Goal: Information Seeking & Learning: Compare options

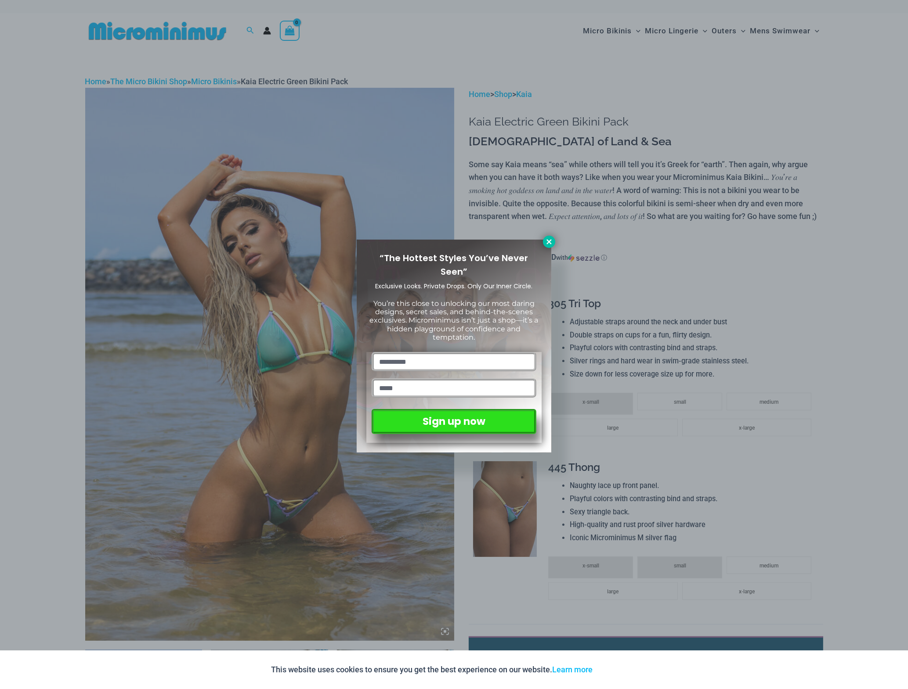
click at [549, 240] on icon at bounding box center [549, 242] width 8 height 8
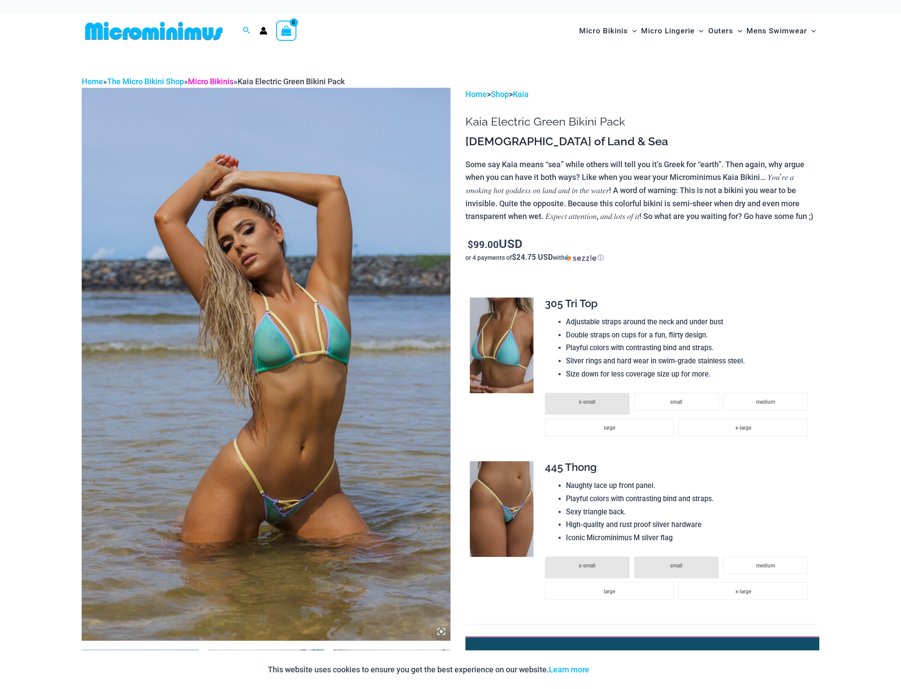
click at [218, 82] on link "Micro Bikinis" at bounding box center [211, 81] width 46 height 9
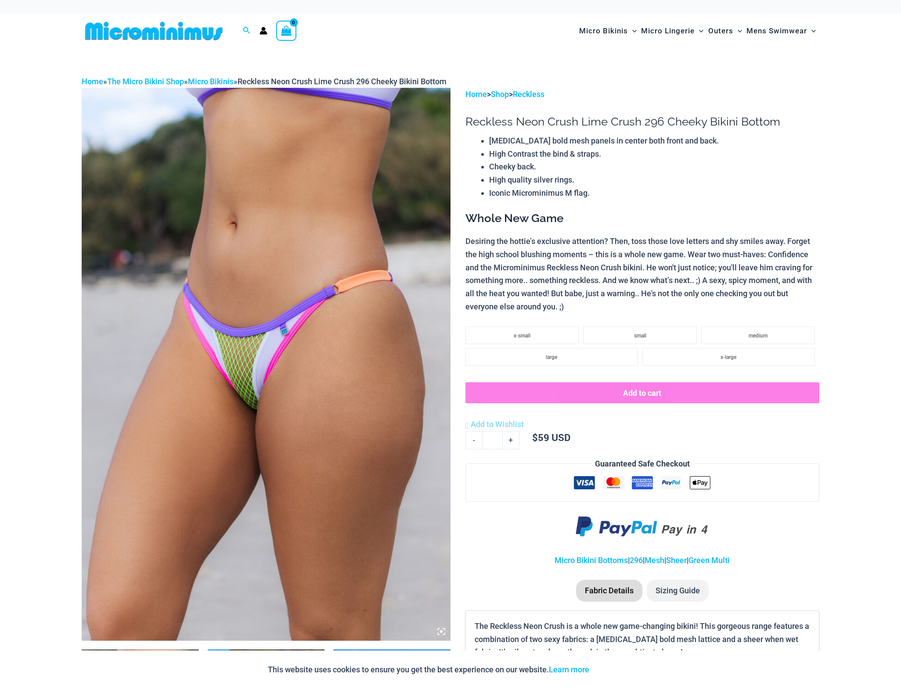
click at [241, 385] on img at bounding box center [266, 364] width 369 height 553
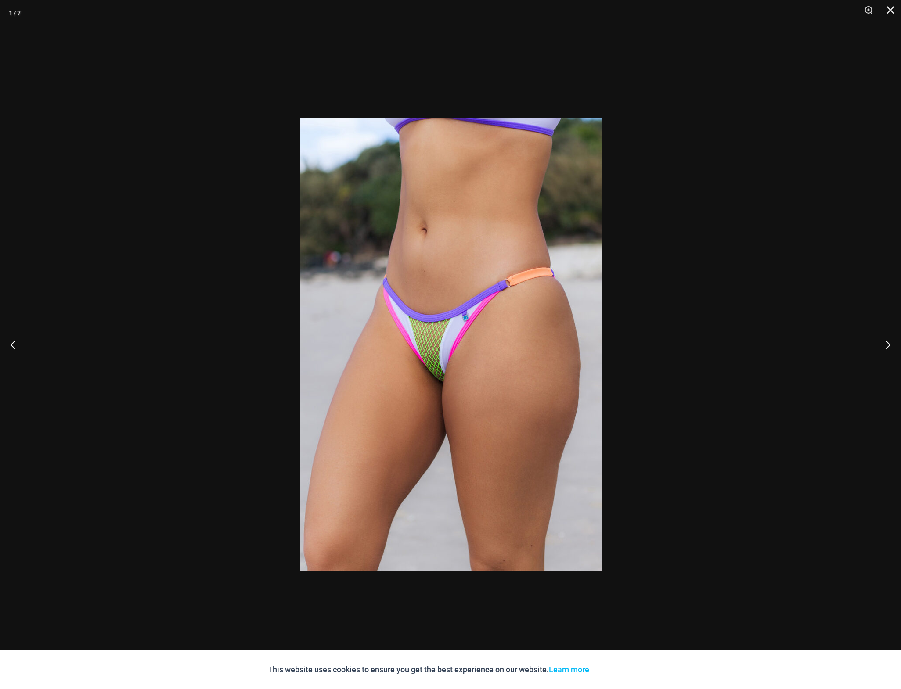
click at [440, 366] on img at bounding box center [451, 345] width 302 height 452
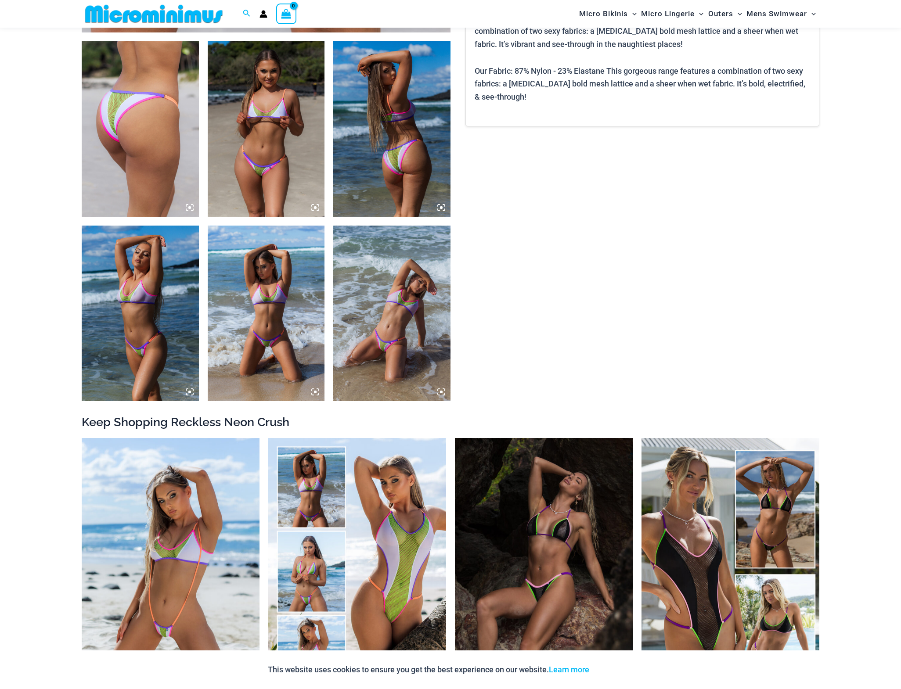
scroll to position [651, 0]
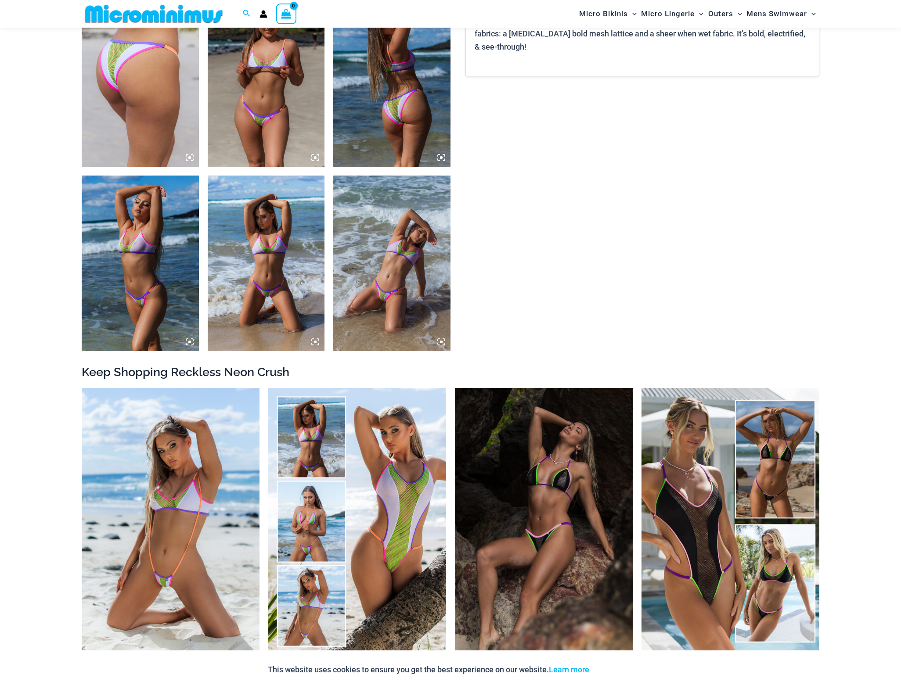
click at [370, 310] on img at bounding box center [391, 264] width 117 height 176
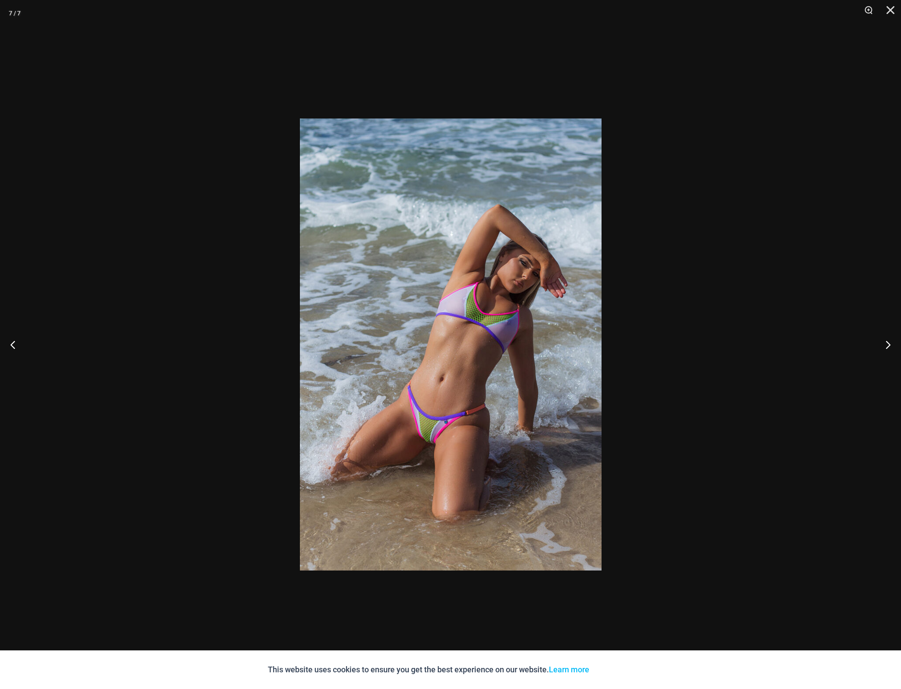
click at [431, 431] on img at bounding box center [451, 345] width 302 height 452
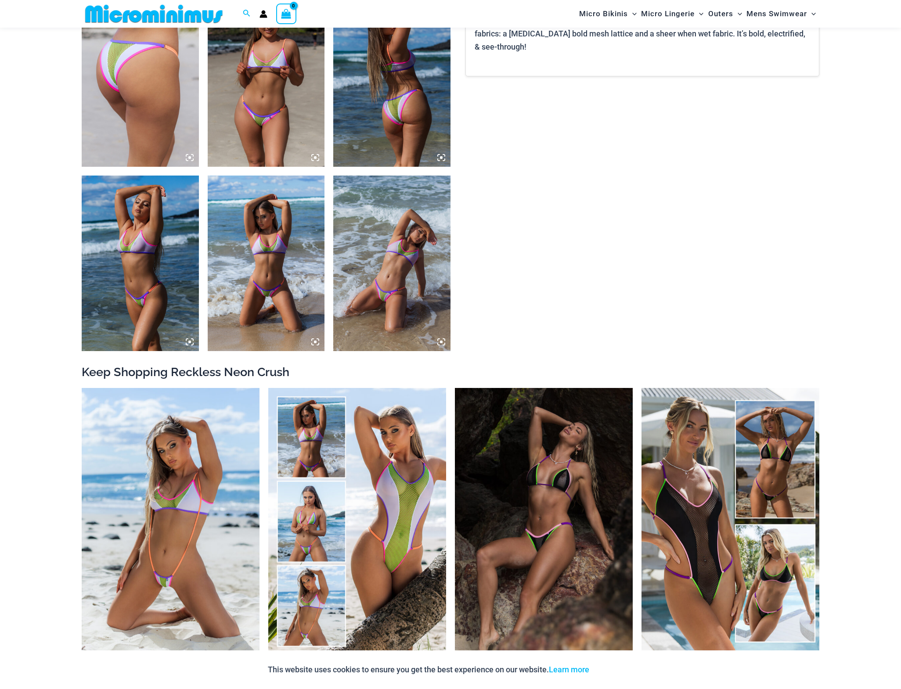
click at [315, 340] on icon at bounding box center [315, 342] width 8 height 8
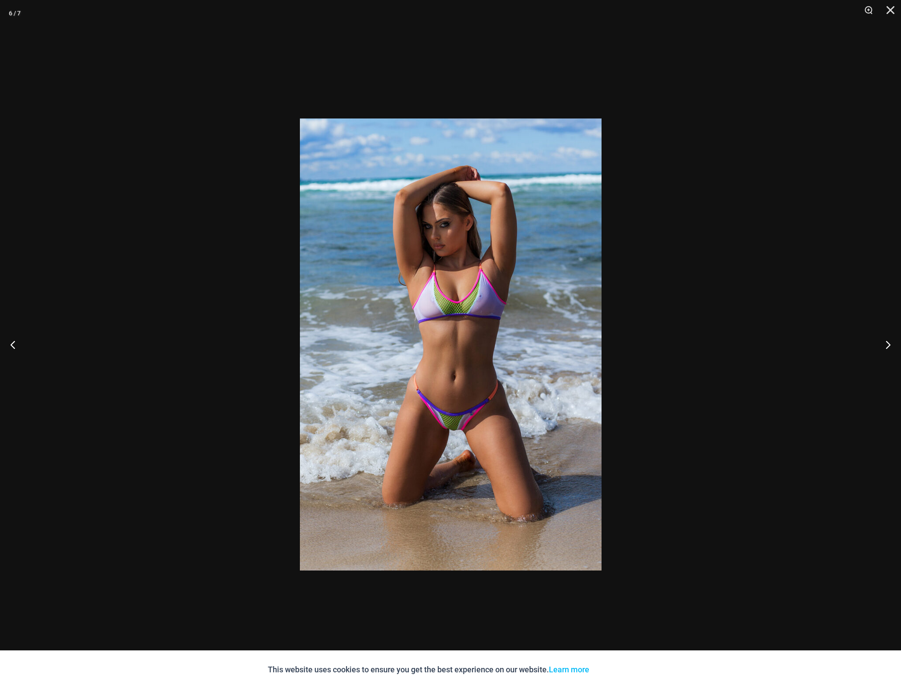
click at [315, 340] on img at bounding box center [451, 345] width 302 height 452
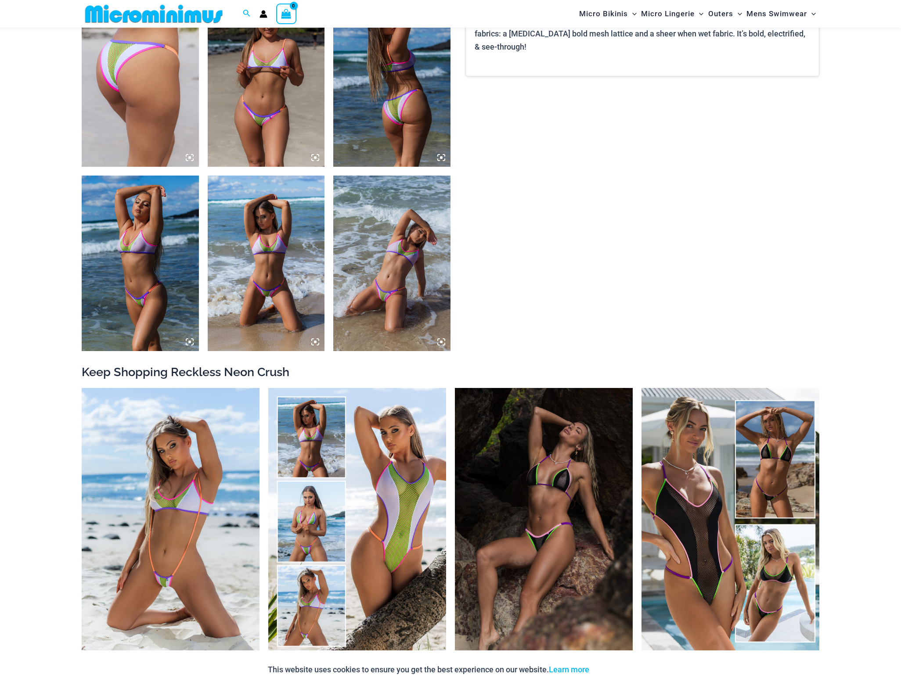
click at [315, 340] on icon at bounding box center [315, 342] width 8 height 8
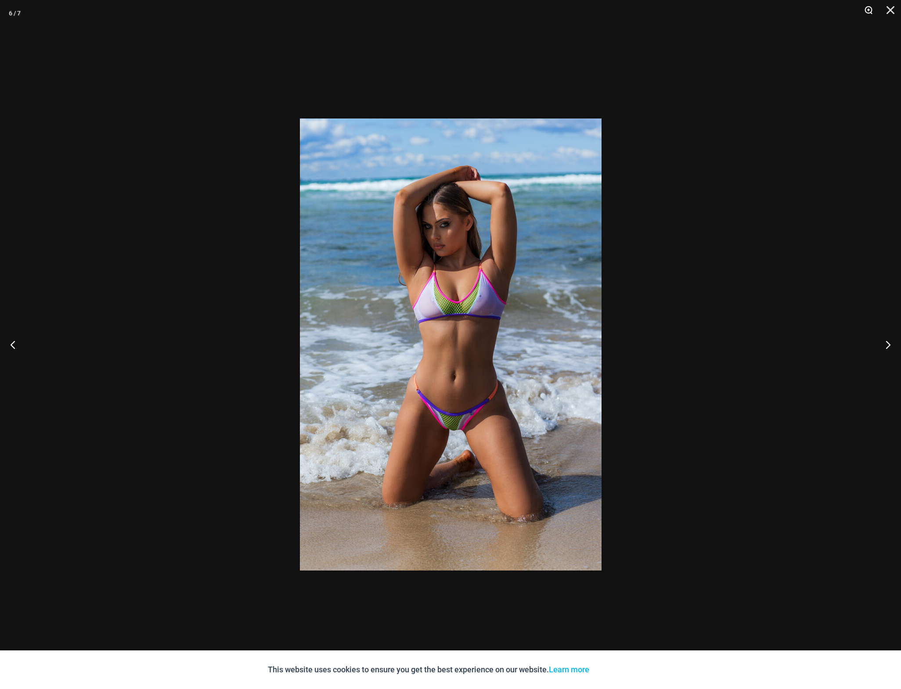
click at [866, 8] on button "Zoom" at bounding box center [866, 13] width 22 height 26
click at [869, 11] on button "Zoom" at bounding box center [866, 13] width 22 height 26
click at [868, 12] on button "Zoom" at bounding box center [866, 13] width 22 height 26
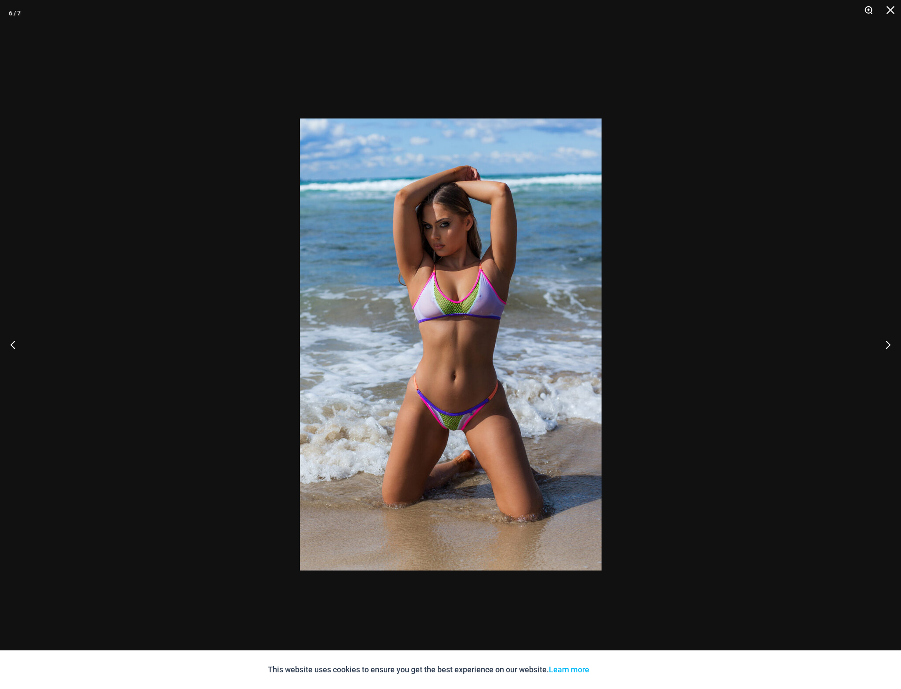
click at [868, 12] on button "Zoom" at bounding box center [866, 13] width 22 height 26
click at [889, 13] on button "Close" at bounding box center [887, 13] width 22 height 26
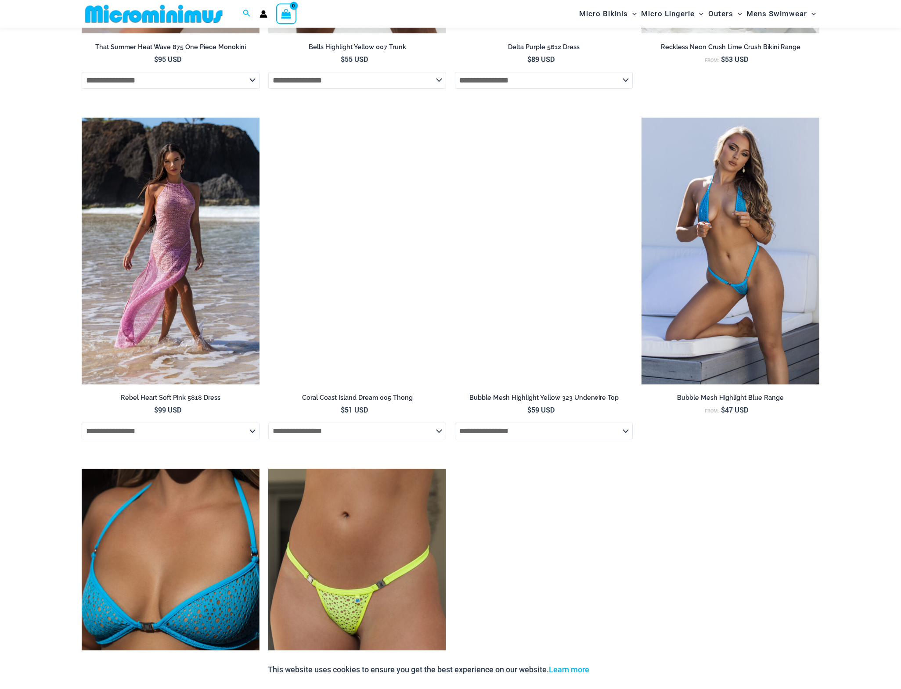
scroll to position [2012, 0]
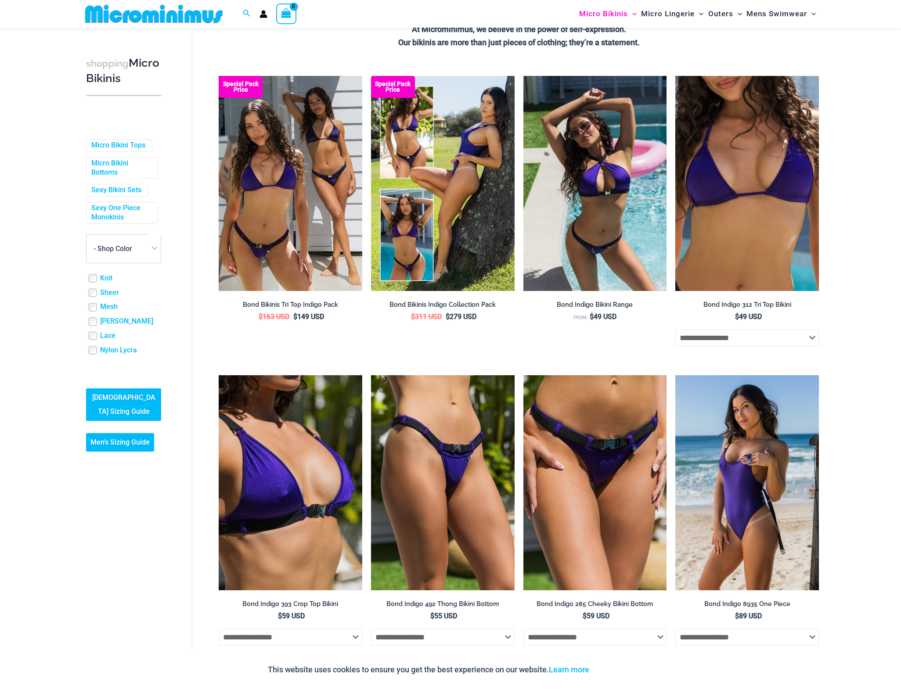
scroll to position [213, 0]
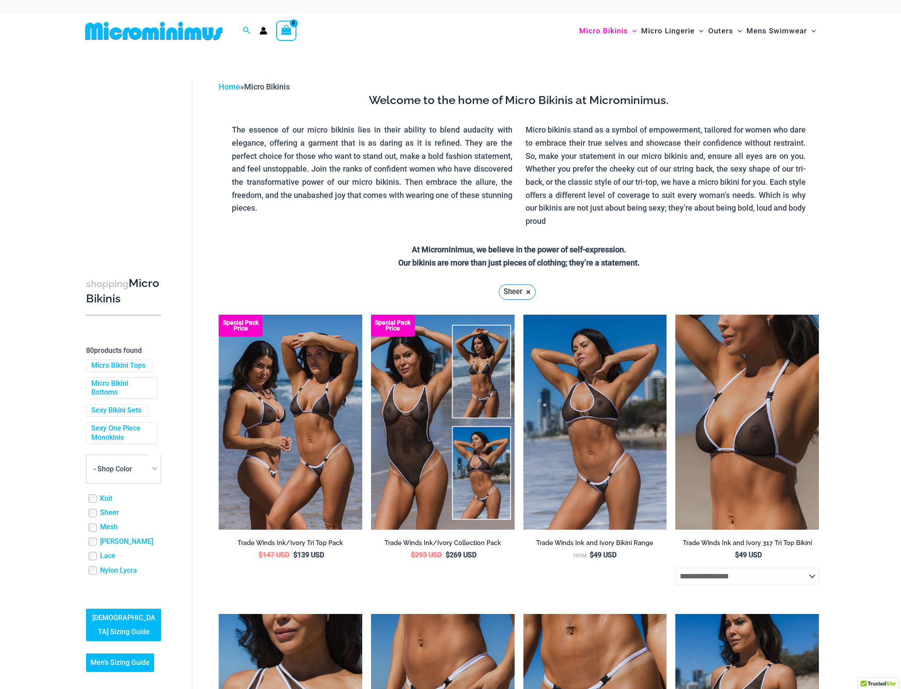
click at [93, 350] on span "80" at bounding box center [90, 350] width 8 height 8
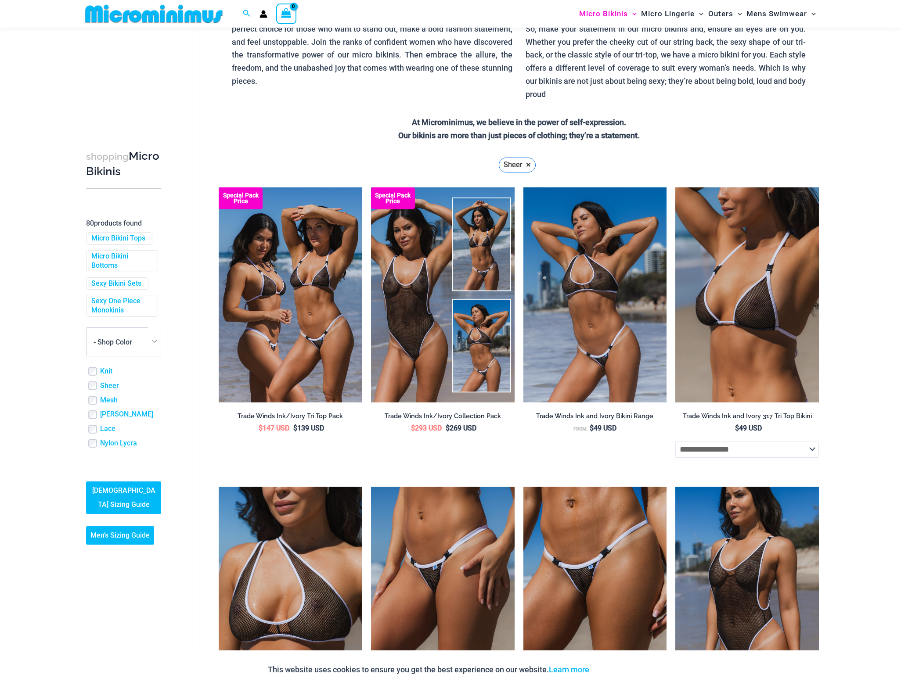
scroll to position [124, 0]
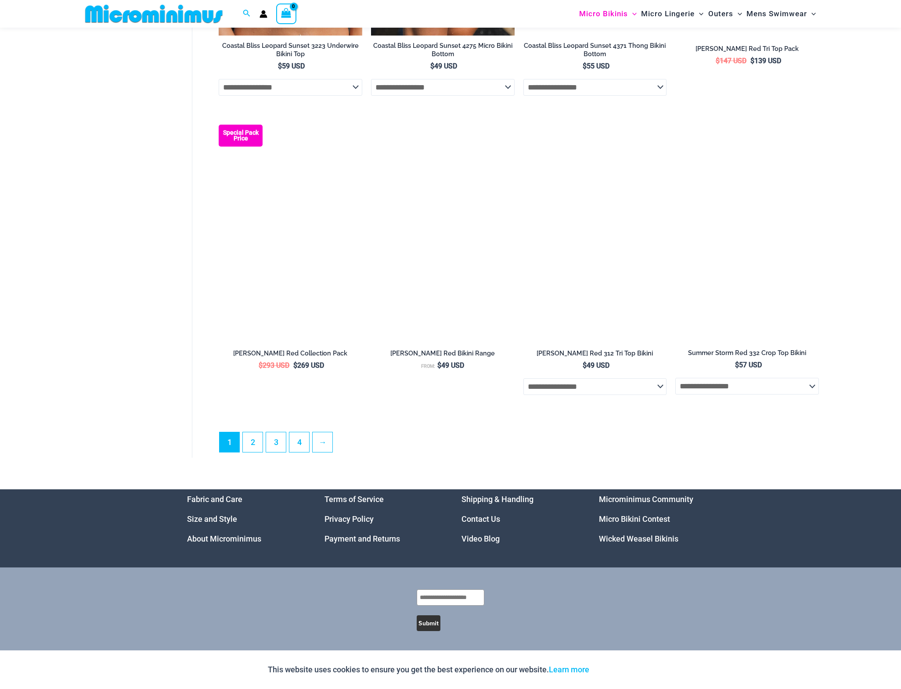
scroll to position [2306, 0]
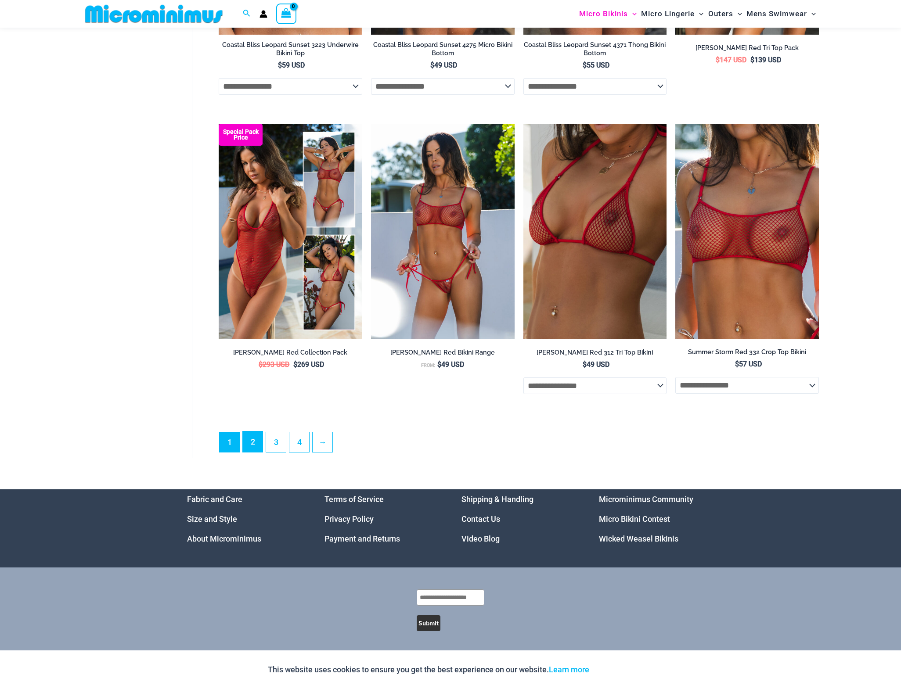
click at [253, 443] on link "2" at bounding box center [253, 442] width 20 height 21
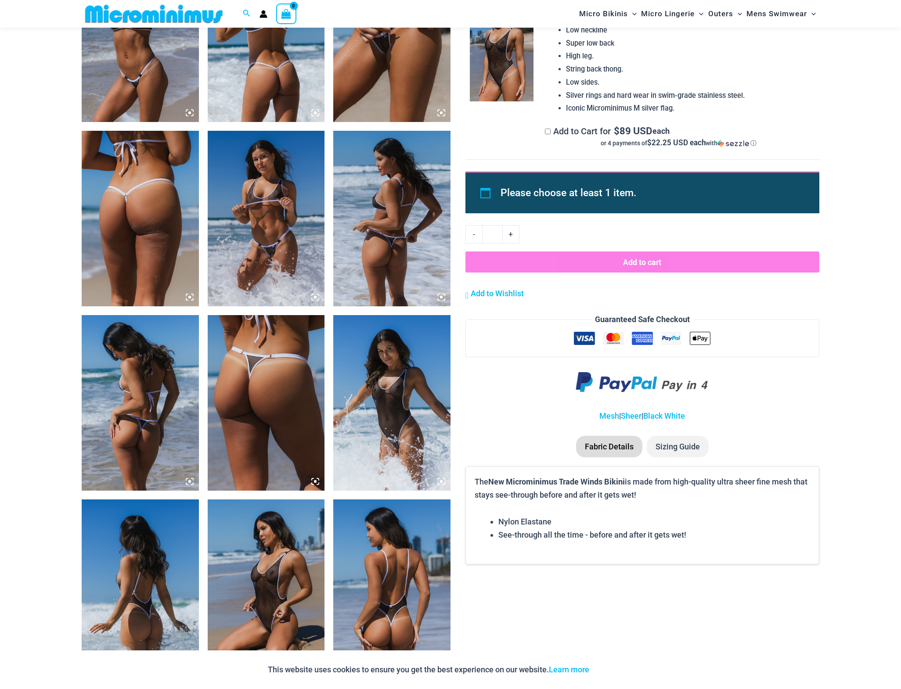
scroll to position [870, 0]
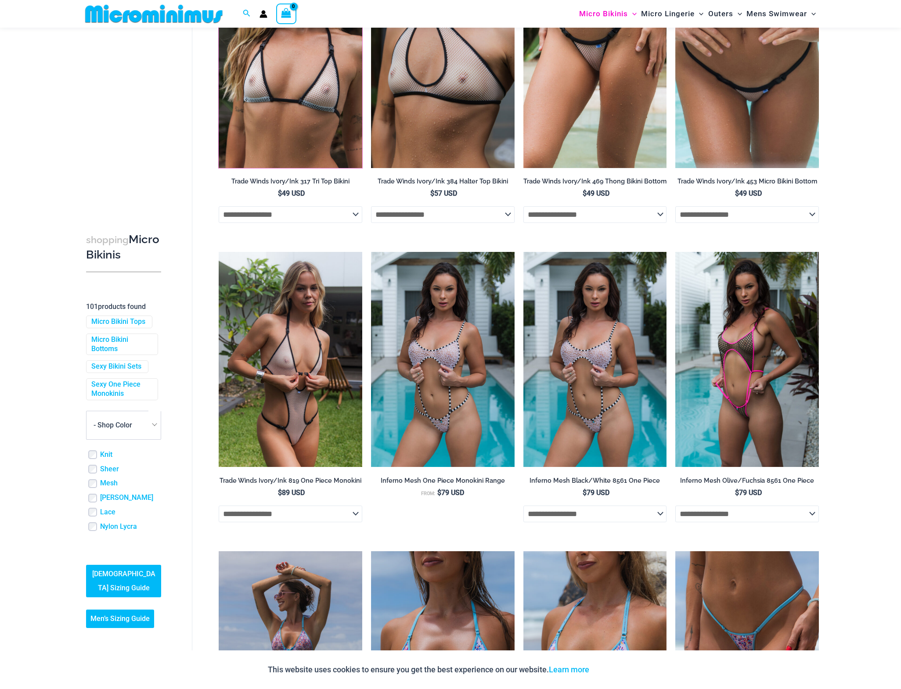
scroll to position [783, 0]
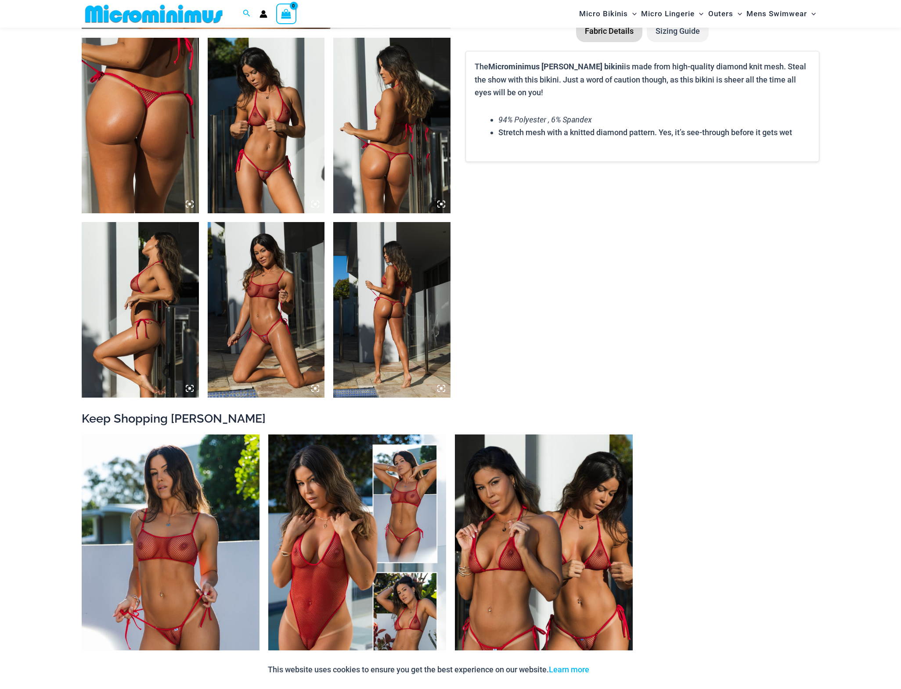
scroll to position [607, 0]
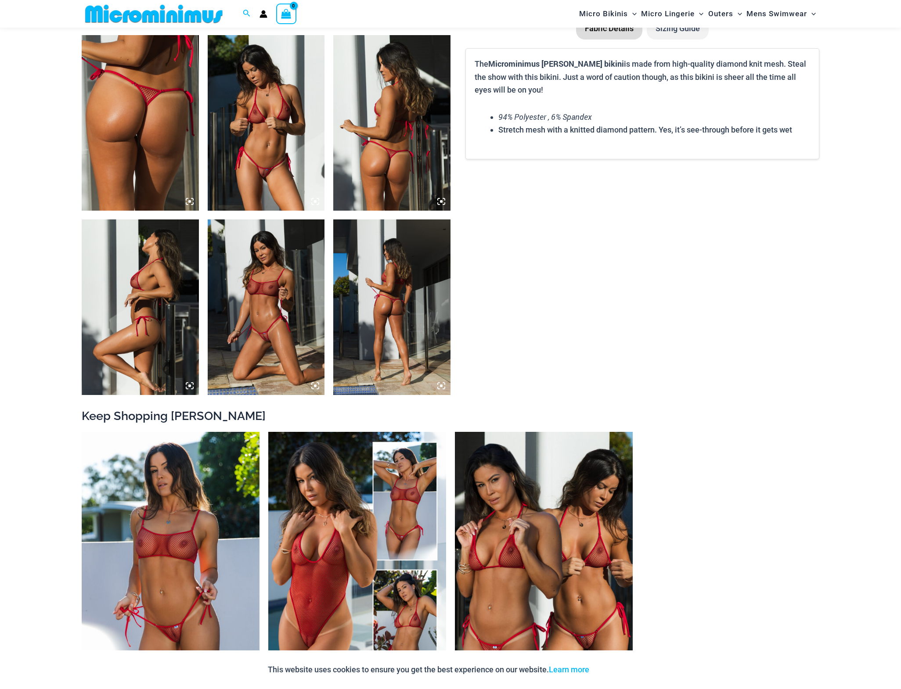
click at [258, 136] on img at bounding box center [266, 123] width 117 height 176
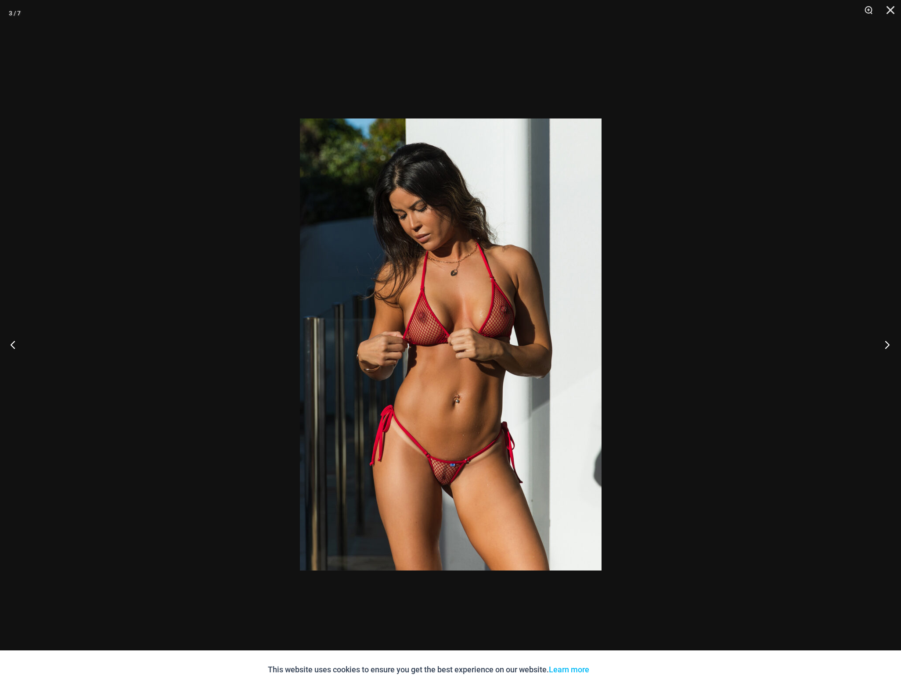
click at [885, 348] on button "Next" at bounding box center [884, 345] width 33 height 44
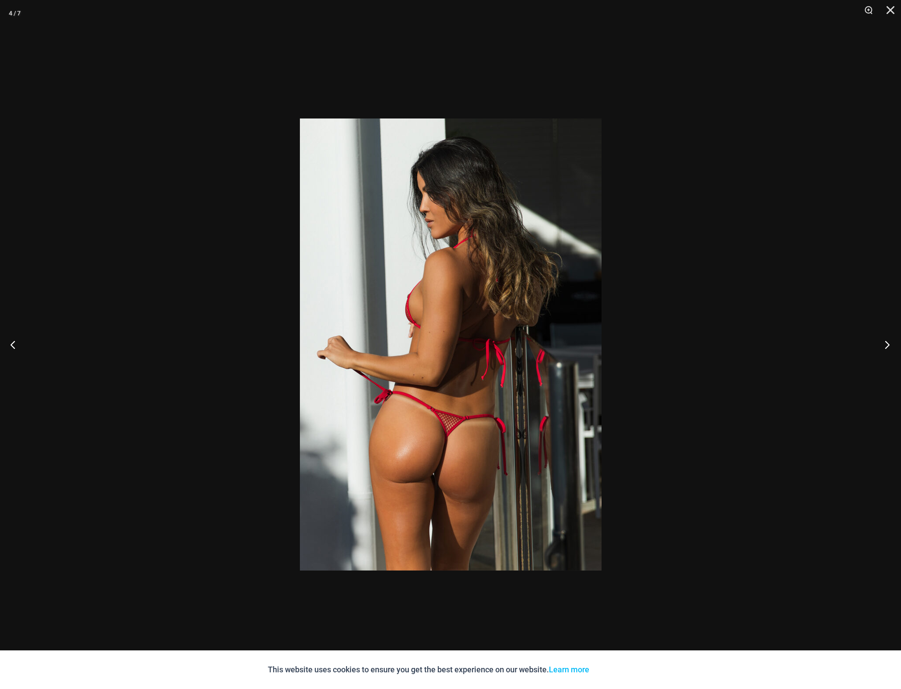
click at [885, 347] on button "Next" at bounding box center [884, 345] width 33 height 44
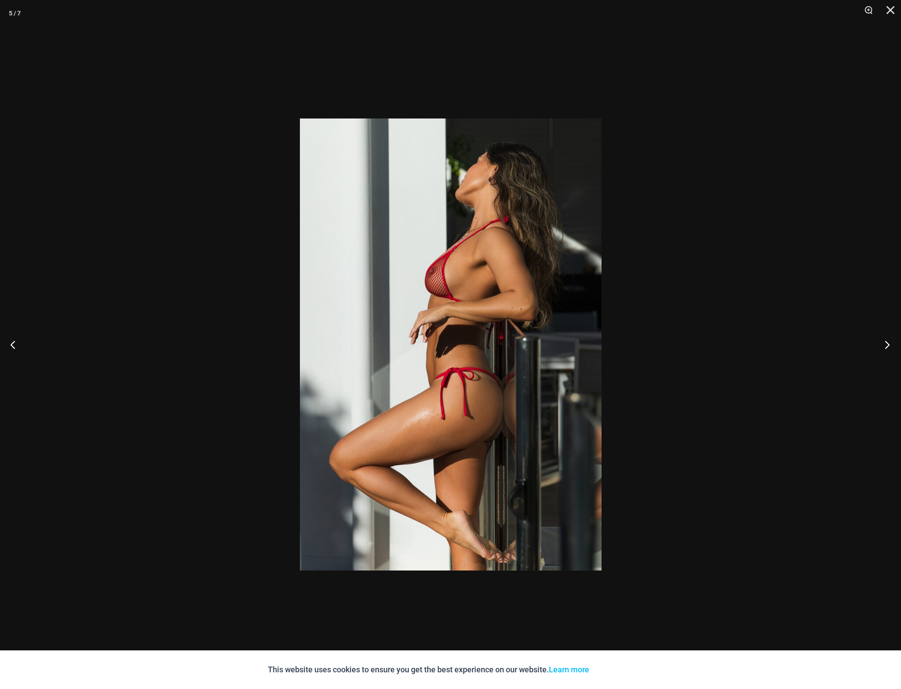
click at [885, 347] on button "Next" at bounding box center [884, 345] width 33 height 44
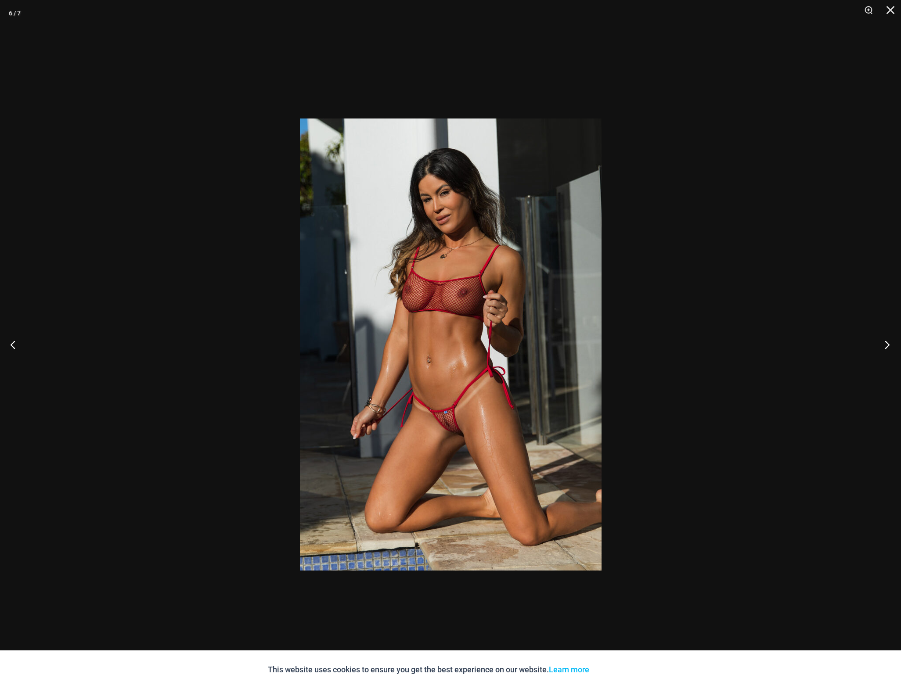
click at [885, 347] on button "Next" at bounding box center [884, 345] width 33 height 44
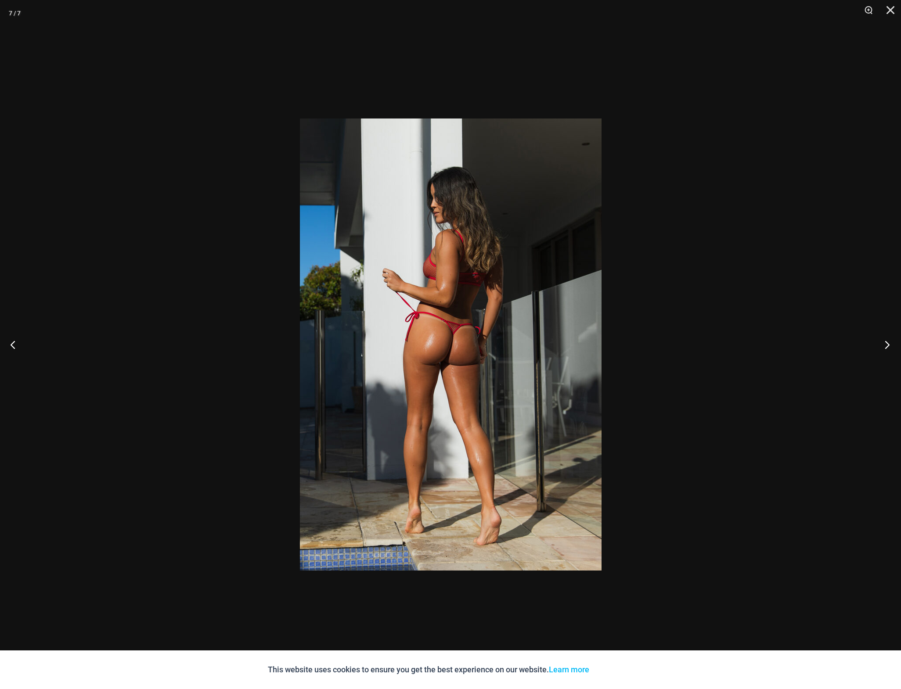
click at [885, 347] on button "Next" at bounding box center [884, 345] width 33 height 44
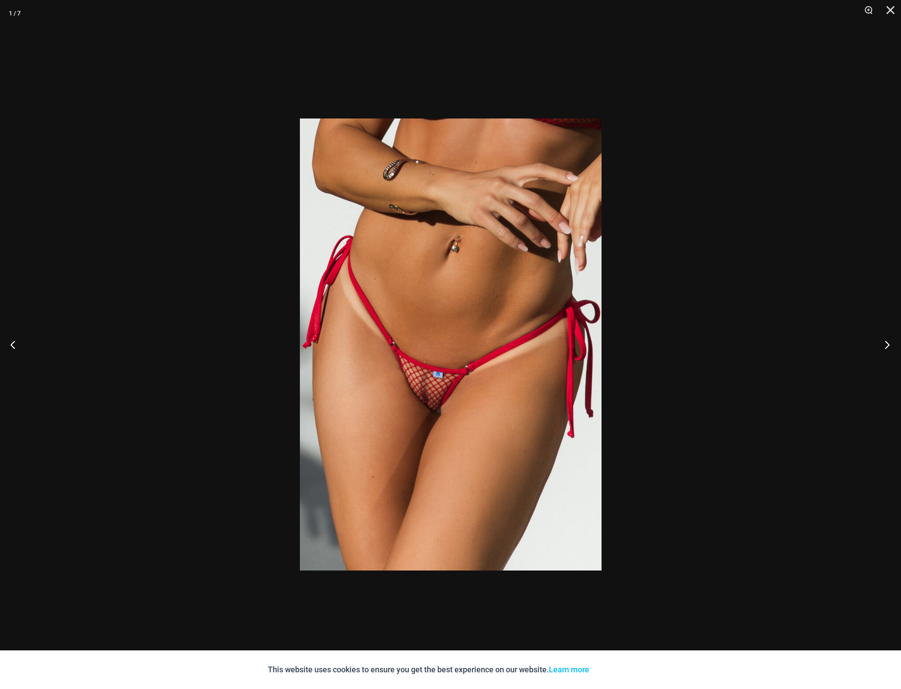
click at [885, 347] on button "Next" at bounding box center [884, 345] width 33 height 44
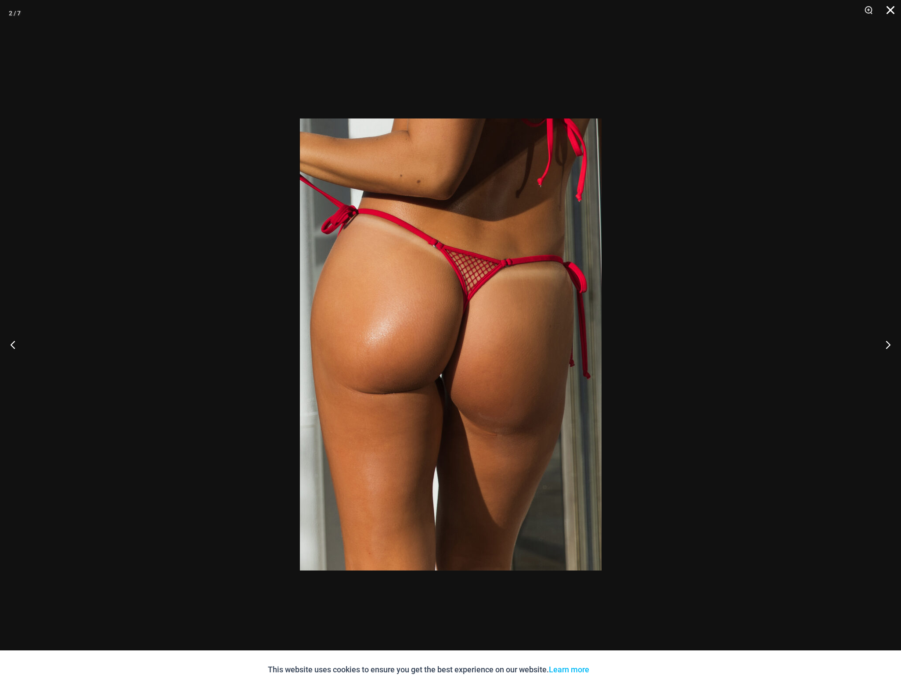
click at [887, 14] on button "Close" at bounding box center [887, 13] width 22 height 26
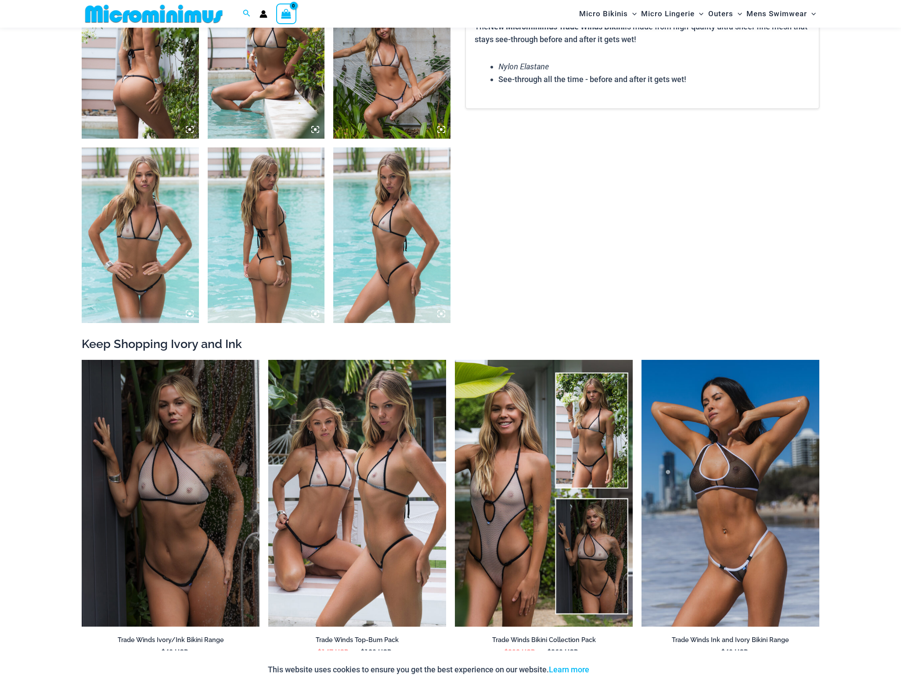
scroll to position [695, 0]
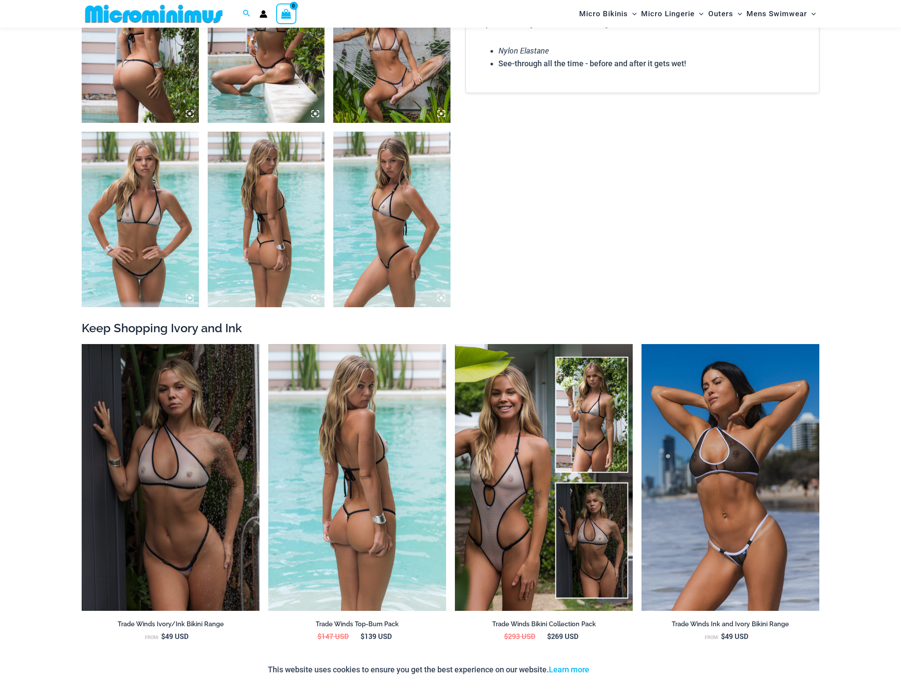
click at [365, 430] on img at bounding box center [357, 477] width 178 height 267
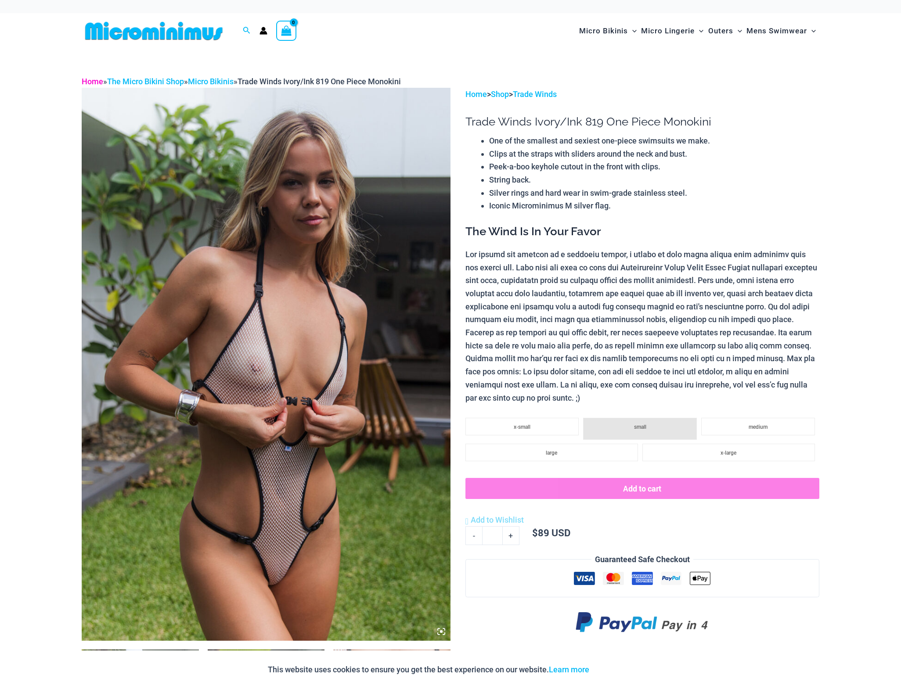
click at [97, 84] on link "Home" at bounding box center [93, 81] width 22 height 9
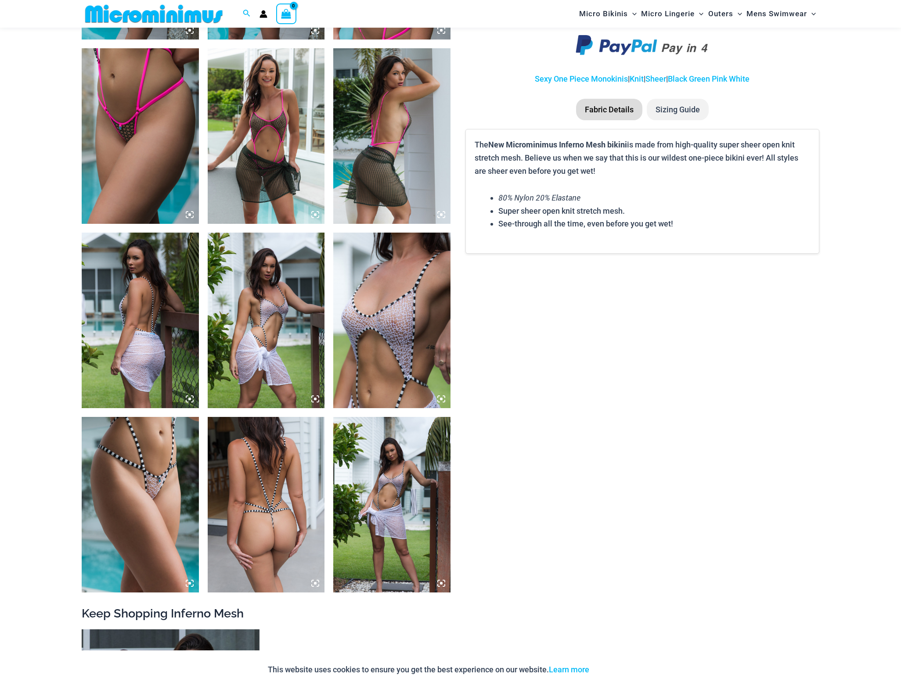
scroll to position [783, 0]
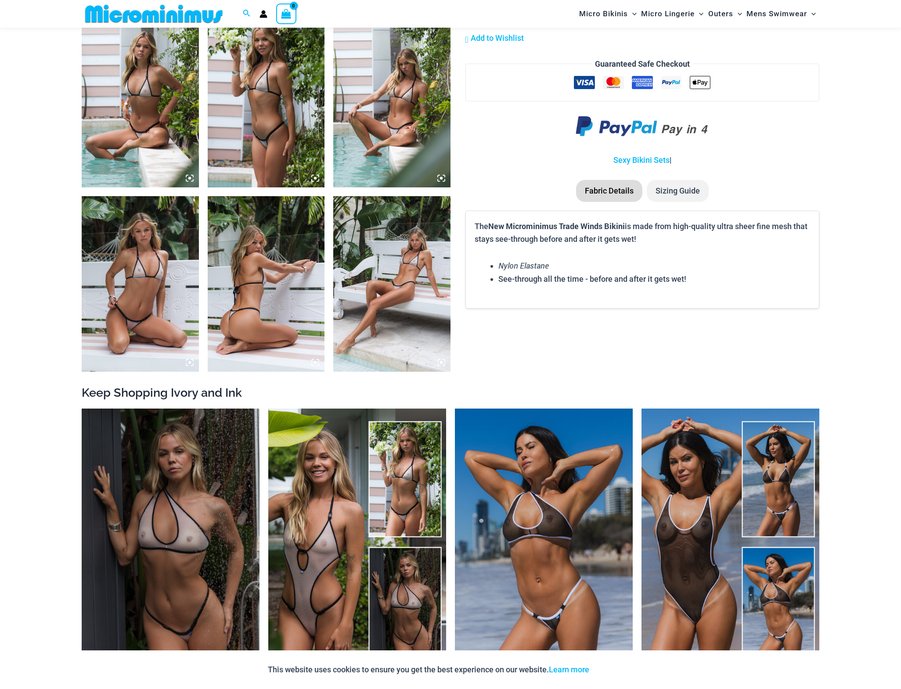
scroll to position [1003, 0]
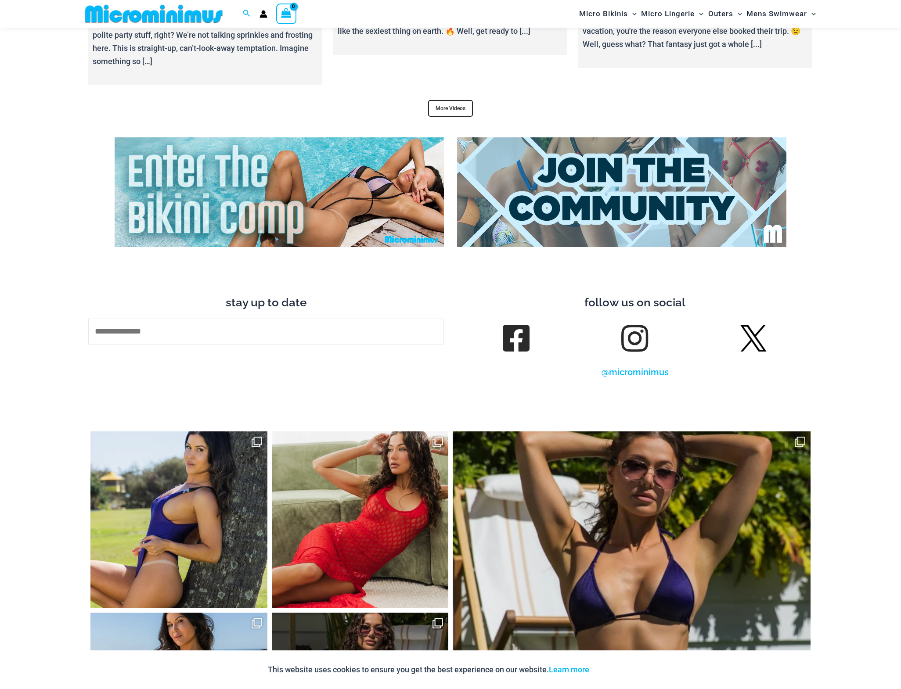
scroll to position [3770, 0]
